Goal: Task Accomplishment & Management: Manage account settings

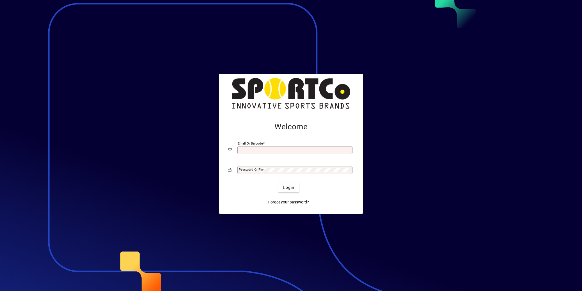
click at [270, 150] on input "Email or Barcode" at bounding box center [295, 150] width 113 height 4
type input "**********"
drag, startPoint x: 260, startPoint y: 171, endPoint x: 264, endPoint y: 168, distance: 5.0
click at [262, 170] on mat-label "Password or Pin" at bounding box center [251, 170] width 24 height 4
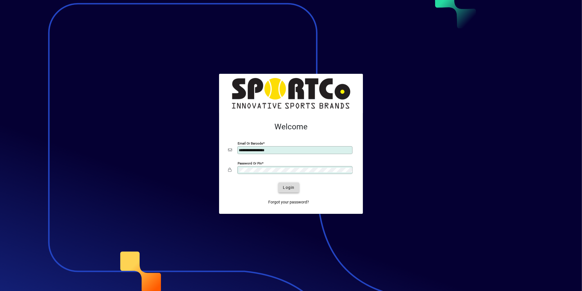
click at [290, 187] on span "Login" at bounding box center [289, 188] width 12 height 6
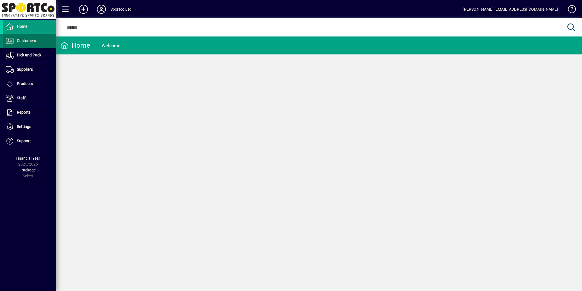
click at [24, 43] on span "Customers" at bounding box center [26, 40] width 19 height 4
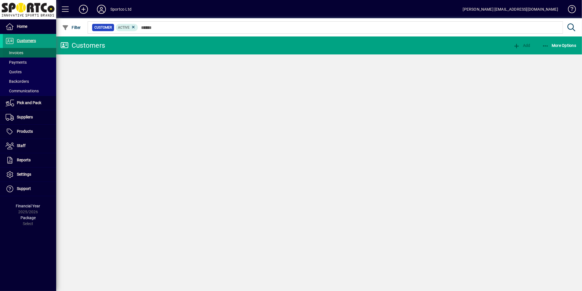
click at [19, 53] on span "Invoices" at bounding box center [15, 53] width 18 height 4
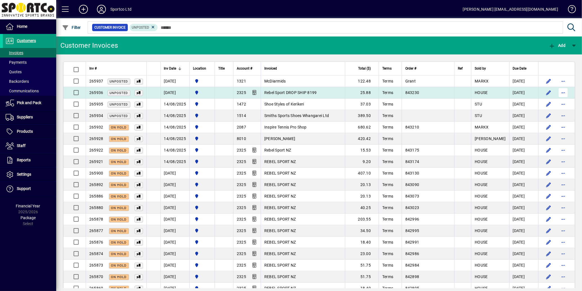
click at [560, 92] on span "button" at bounding box center [562, 92] width 13 height 13
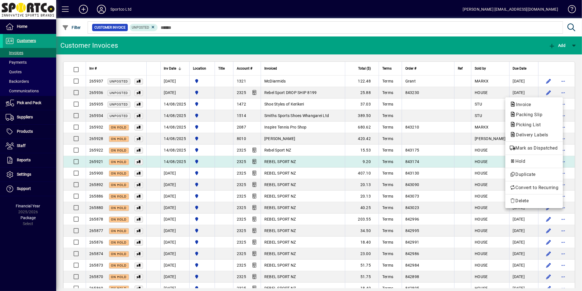
click at [525, 160] on span "Hold" at bounding box center [534, 161] width 49 height 7
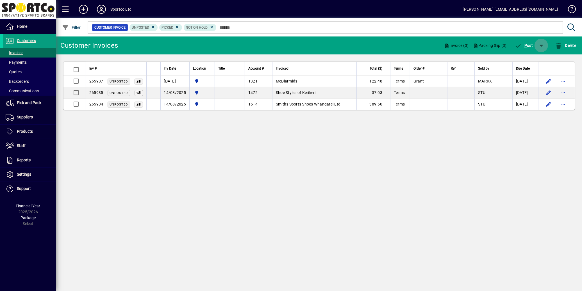
click at [542, 46] on span "button" at bounding box center [540, 45] width 13 height 13
click at [535, 62] on span "button" at bounding box center [525, 59] width 36 height 13
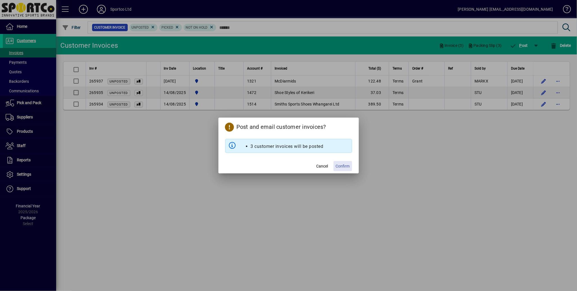
click at [342, 167] on span "Confirm" at bounding box center [343, 166] width 14 height 6
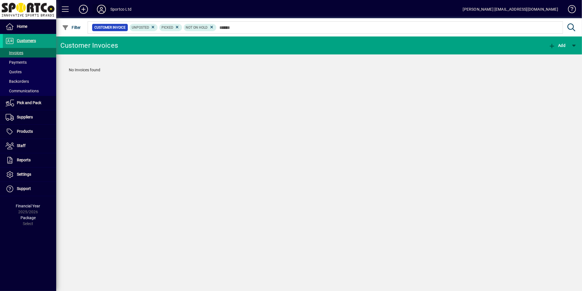
click at [102, 10] on icon at bounding box center [101, 9] width 11 height 9
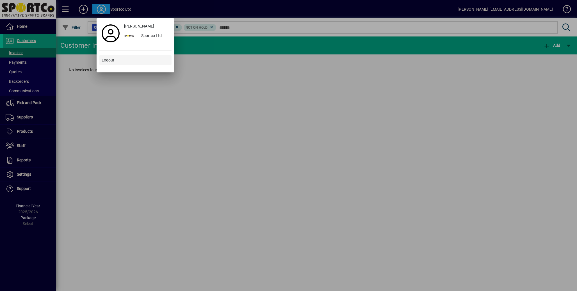
click at [110, 62] on span "Logout" at bounding box center [108, 60] width 13 height 6
